Goal: Complete application form

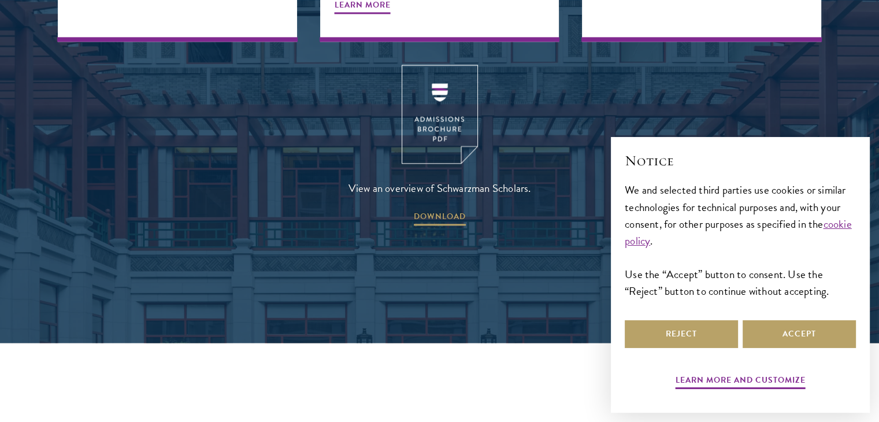
scroll to position [1593, 0]
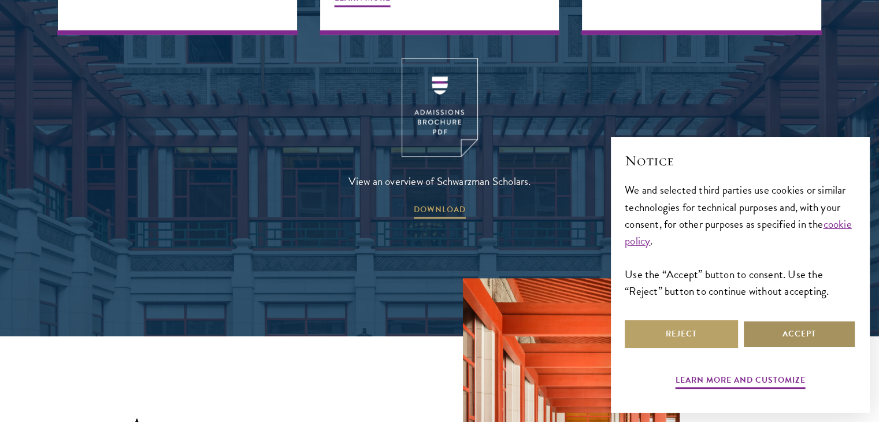
click at [808, 331] on button "Accept" at bounding box center [799, 334] width 113 height 28
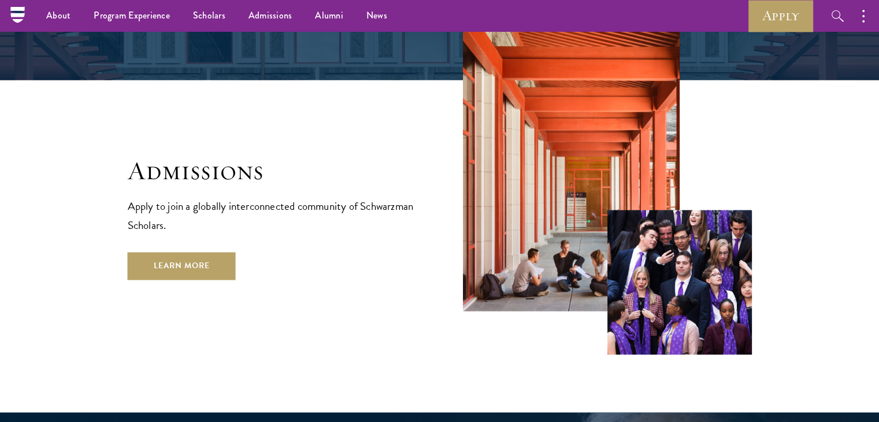
scroll to position [1842, 0]
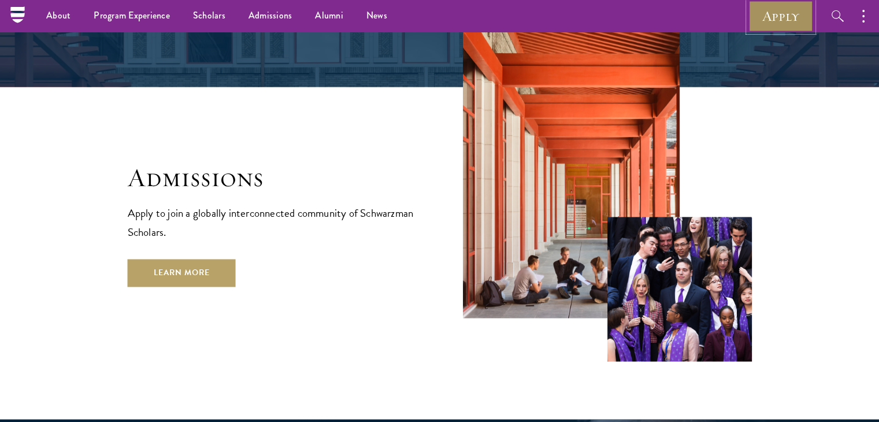
click at [785, 12] on link "Apply" at bounding box center [781, 16] width 65 height 32
